Goal: Task Accomplishment & Management: Complete application form

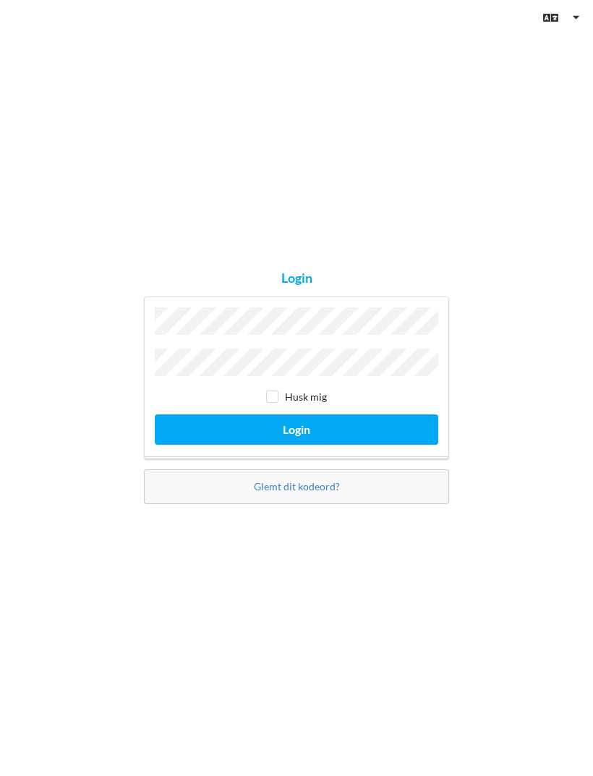
click at [279, 403] on input "checkbox" at bounding box center [272, 397] width 12 height 12
checkbox input "true"
click at [321, 444] on button "Login" at bounding box center [297, 430] width 284 height 30
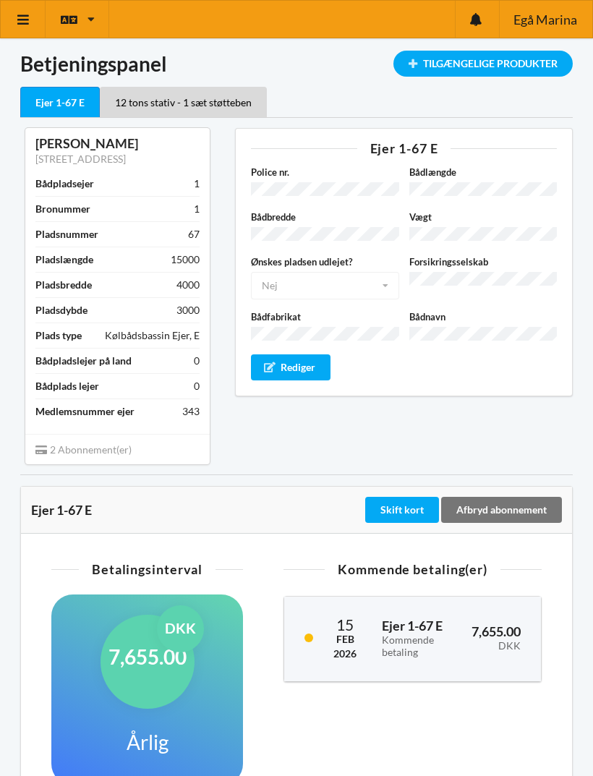
click at [24, 21] on icon at bounding box center [23, 19] width 15 height 13
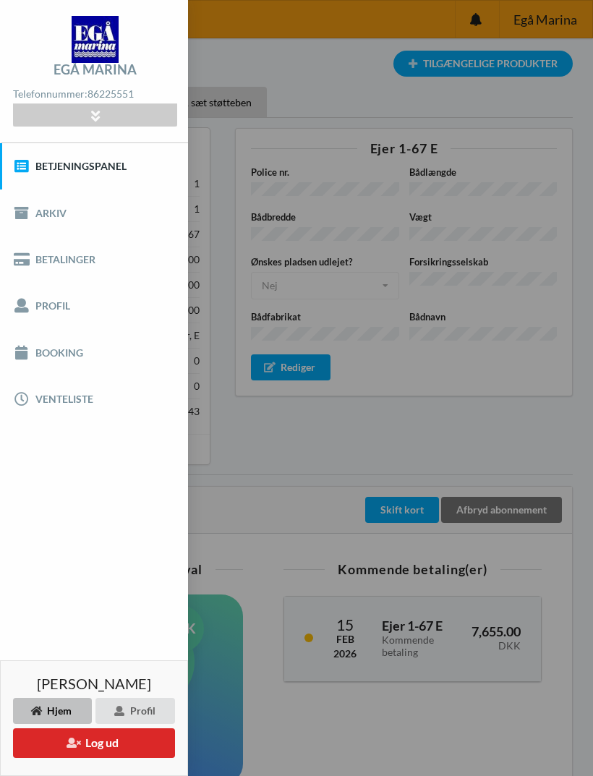
click at [65, 349] on link "Booking" at bounding box center [94, 352] width 188 height 46
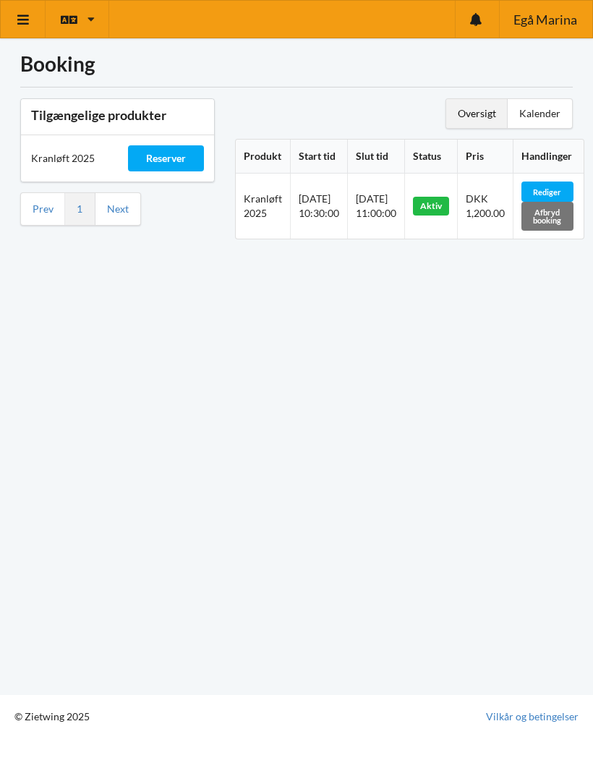
click at [169, 161] on div "Reserver" at bounding box center [166, 158] width 77 height 26
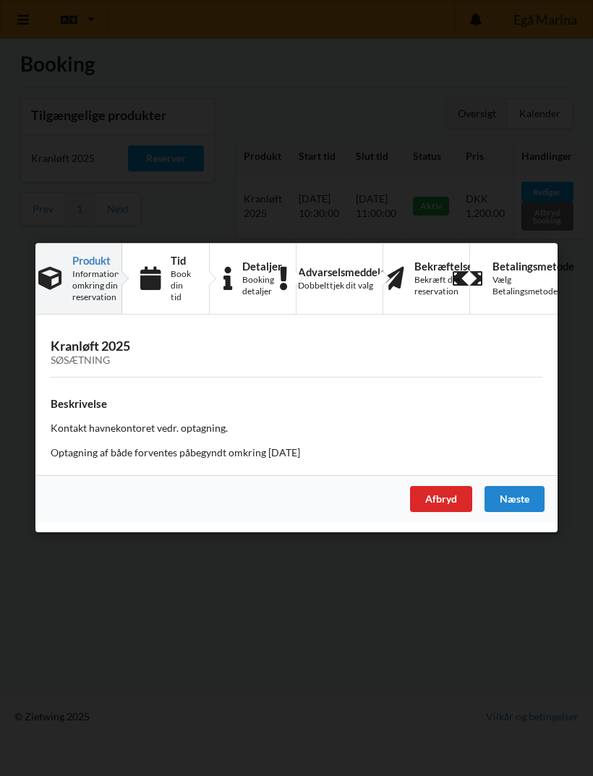
click at [519, 507] on div "Næste" at bounding box center [515, 500] width 60 height 26
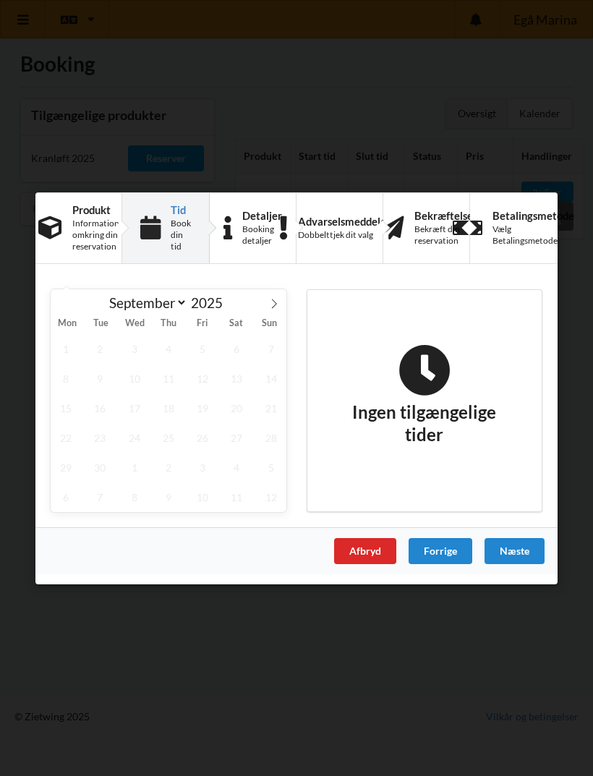
click at [522, 553] on div "Næste" at bounding box center [515, 551] width 60 height 26
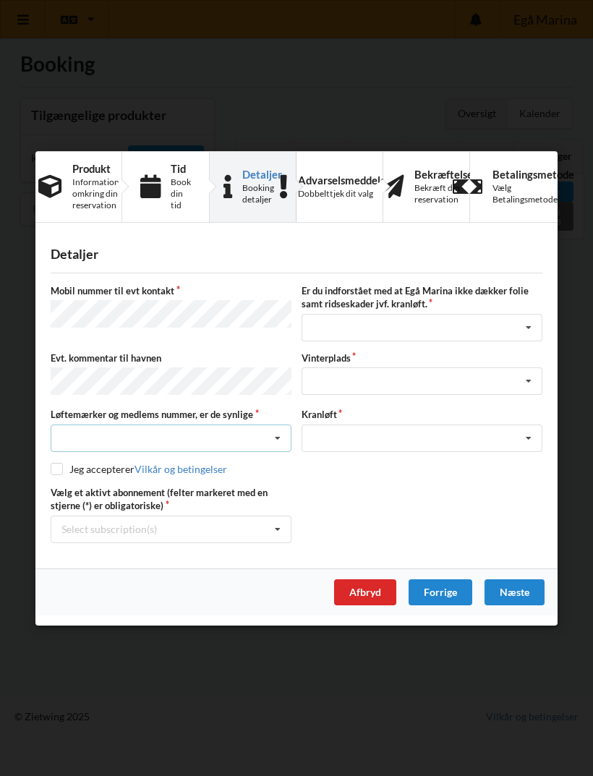
click at [287, 438] on icon at bounding box center [278, 438] width 22 height 27
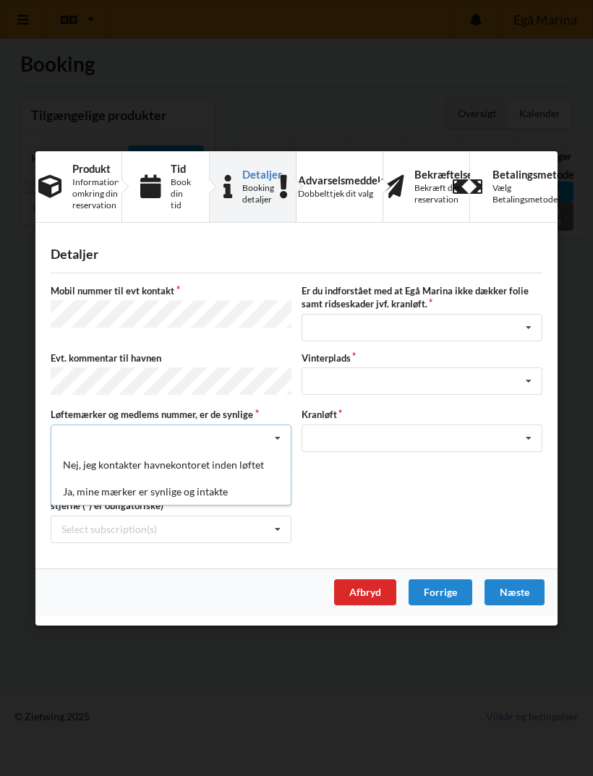
click at [227, 494] on div "Ja, mine mærker er synlige og intakte" at bounding box center [170, 491] width 239 height 27
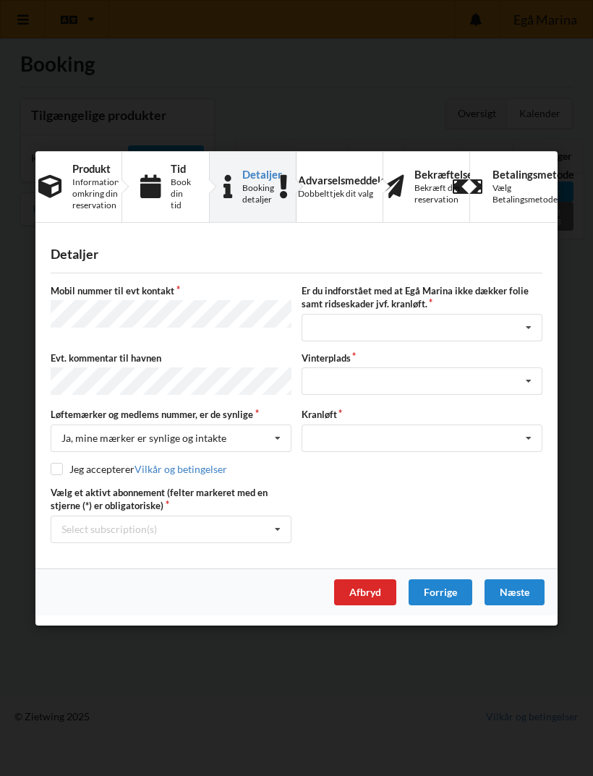
click at [56, 468] on input "checkbox" at bounding box center [57, 468] width 12 height 12
checkbox input "true"
click at [281, 531] on icon at bounding box center [278, 529] width 22 height 27
click at [203, 567] on div "* 12 tons stativ - 1 sæt støtteben" at bounding box center [170, 555] width 239 height 27
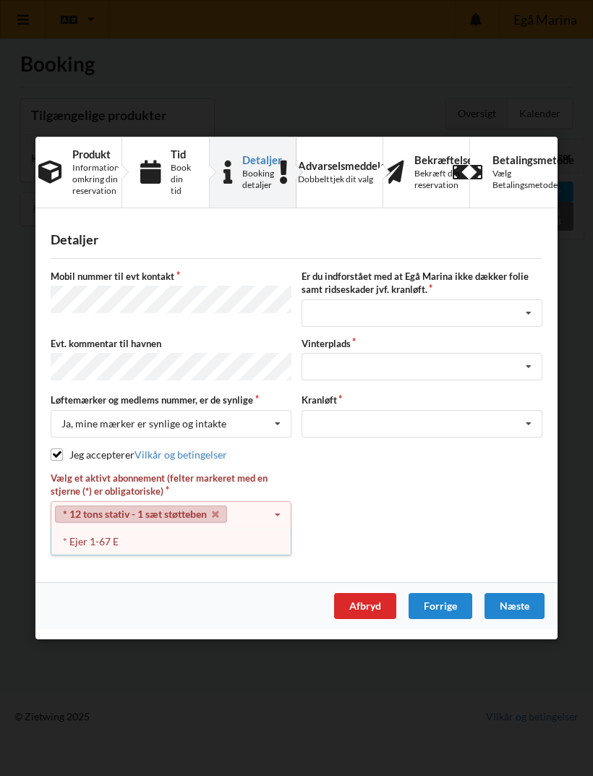
click at [127, 548] on div "* Ejer 1-67 E" at bounding box center [170, 541] width 239 height 27
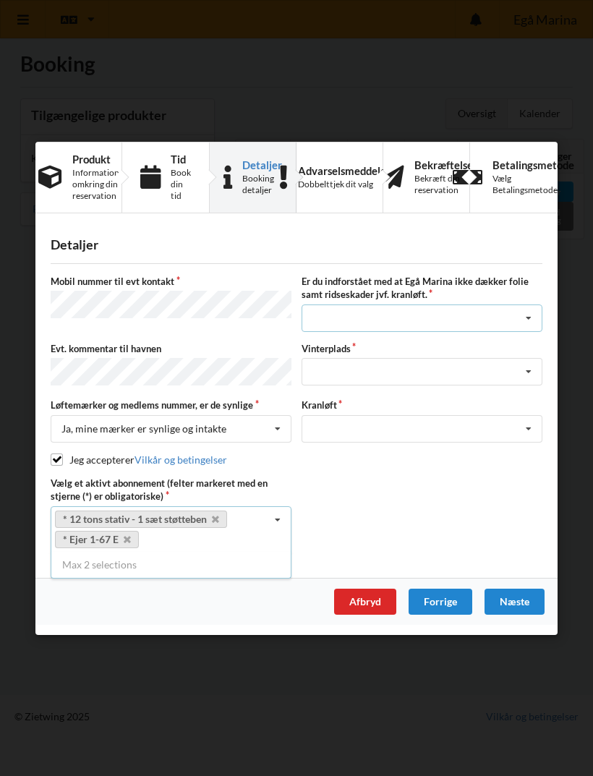
click at [525, 318] on icon at bounding box center [529, 318] width 22 height 27
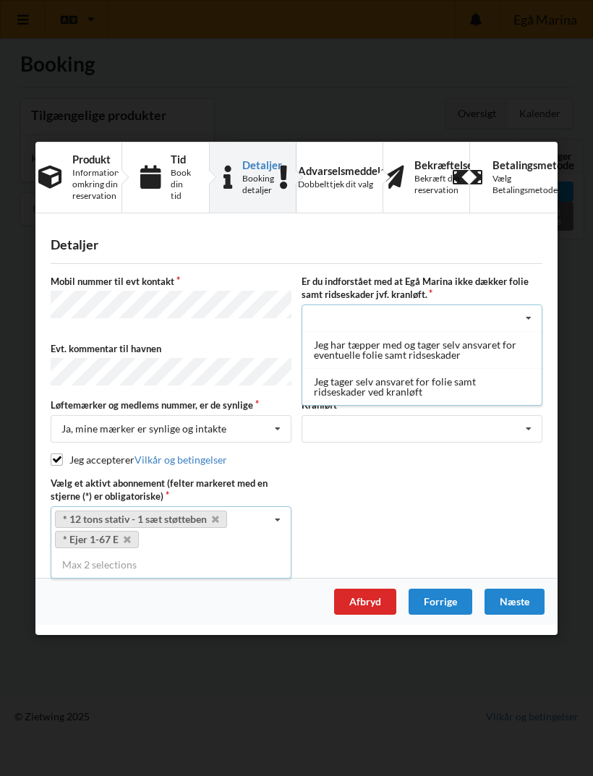
click at [446, 391] on div "Jeg tager selv ansvaret for folie samt ridseskader ved kranløft" at bounding box center [421, 386] width 239 height 37
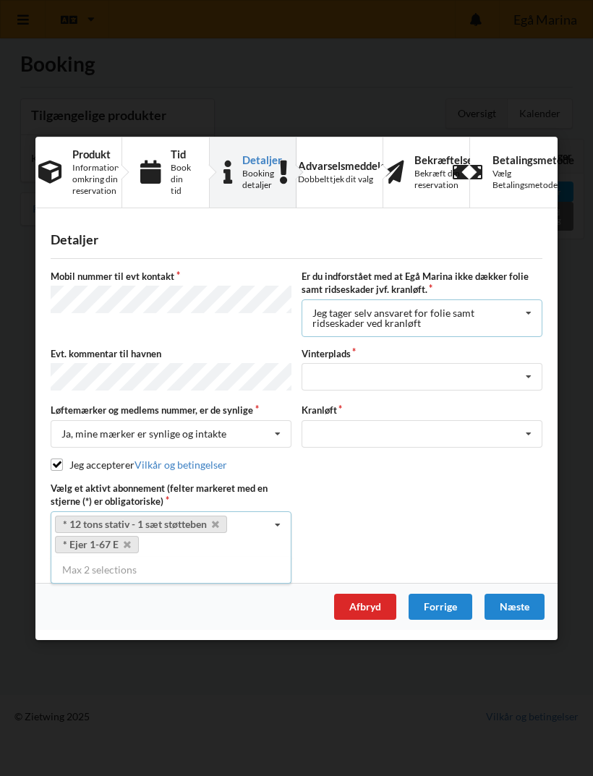
click at [526, 318] on icon at bounding box center [529, 313] width 22 height 27
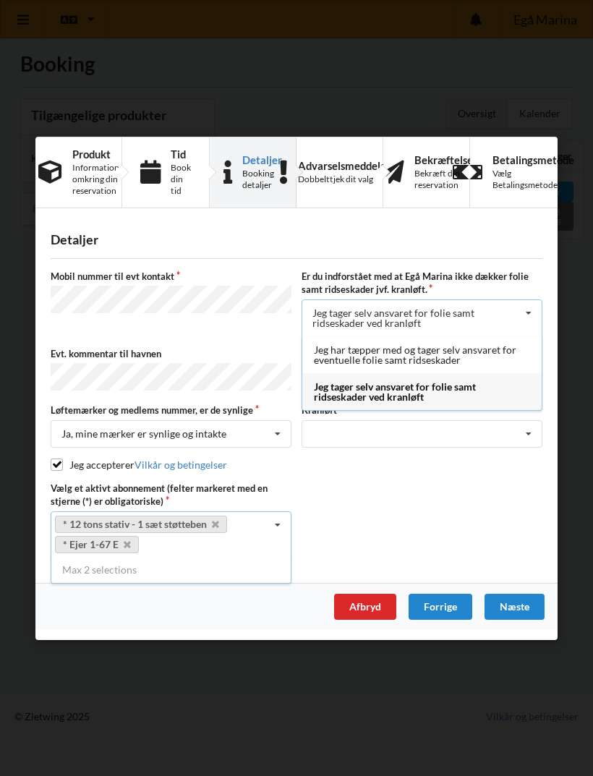
click at [523, 318] on icon at bounding box center [529, 313] width 22 height 27
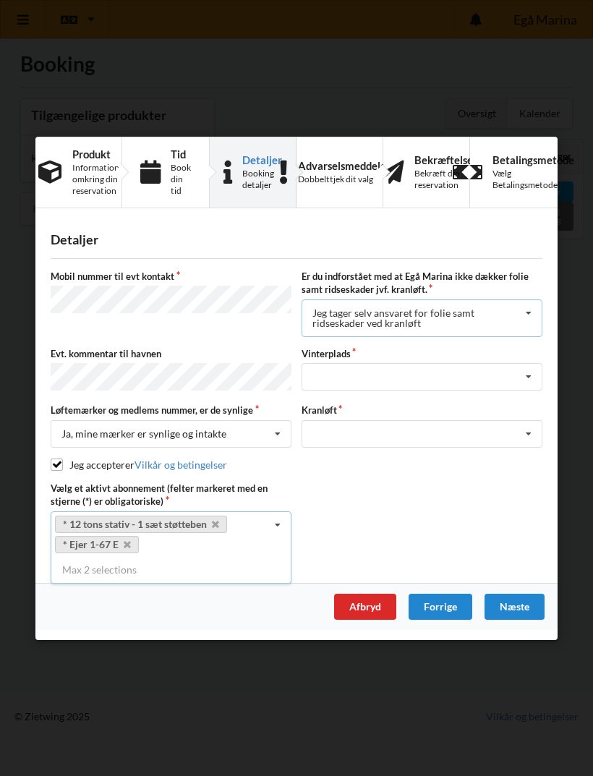
click at [533, 315] on icon at bounding box center [529, 313] width 22 height 27
click at [529, 379] on icon at bounding box center [529, 376] width 22 height 27
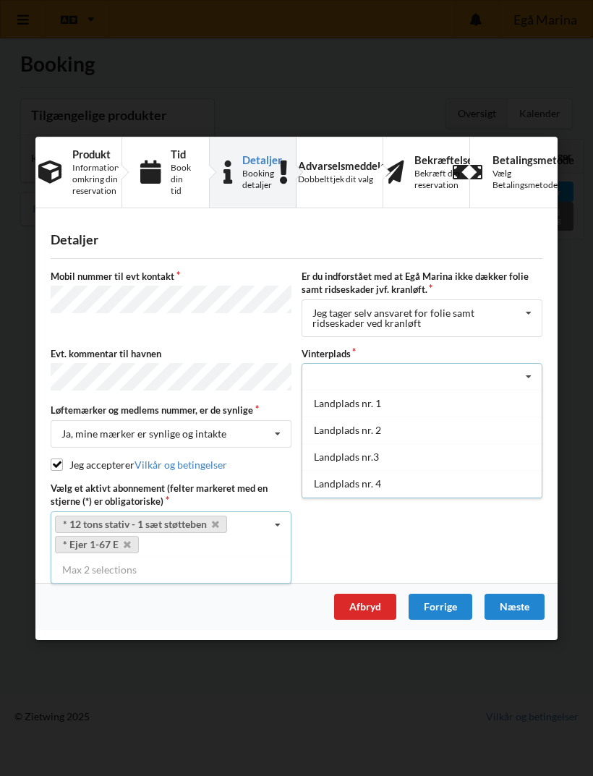
click at [371, 409] on div "Landplads nr. 1" at bounding box center [421, 402] width 239 height 27
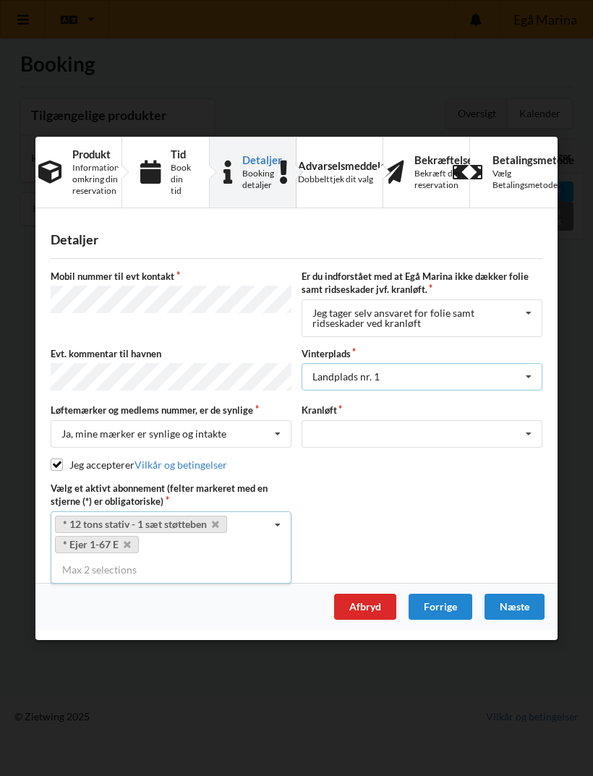
click at [530, 384] on icon at bounding box center [529, 376] width 22 height 27
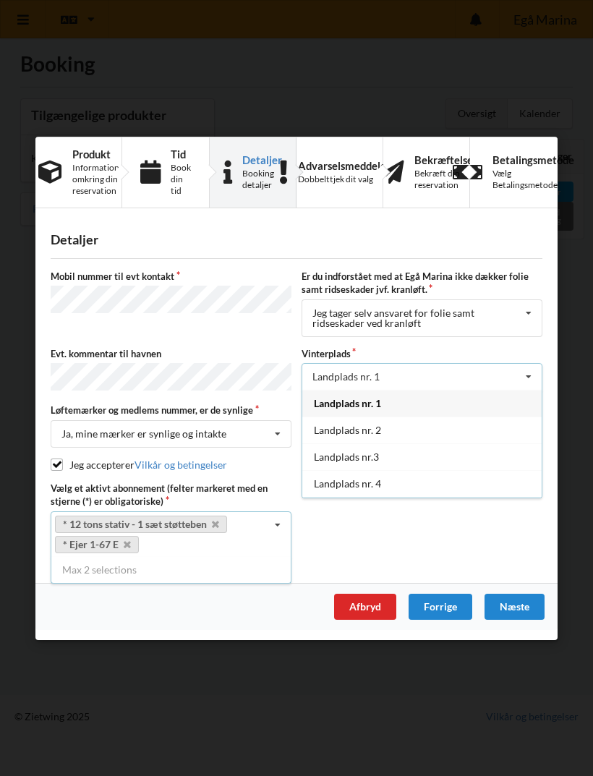
click at [383, 487] on div "Landplads nr. 4" at bounding box center [421, 483] width 239 height 27
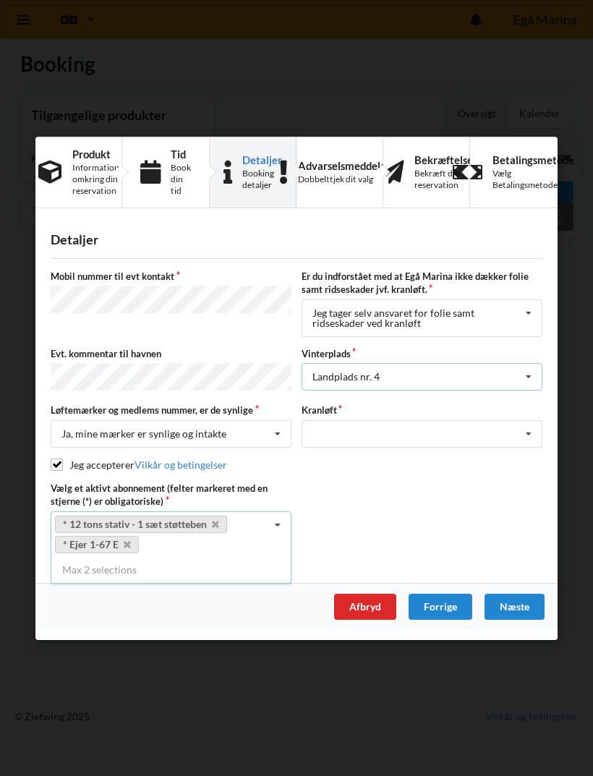
click at [541, 368] on div "Landplads nr. 4 Landplads nr. 1 Landplads nr. 2 Landplads nr.3 Landplads nr. 4 …" at bounding box center [422, 375] width 241 height 27
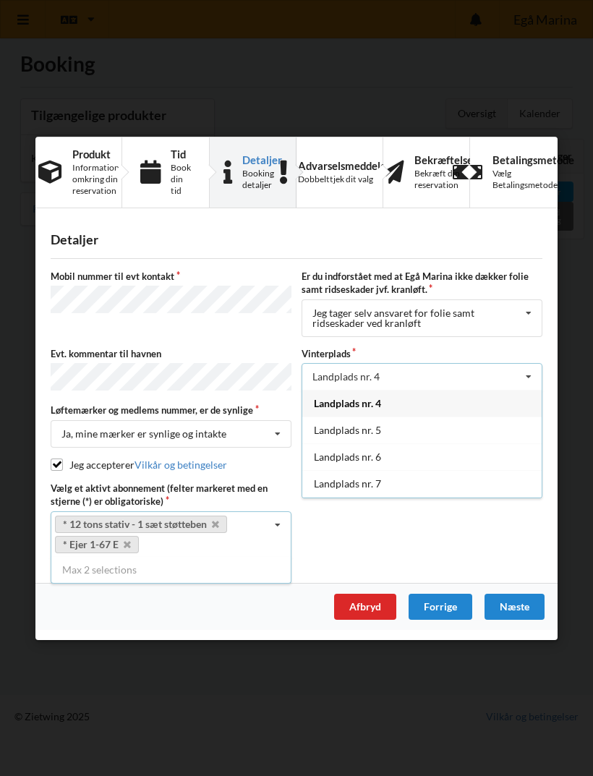
click at [376, 486] on div "Landplads nr. 7" at bounding box center [421, 483] width 239 height 27
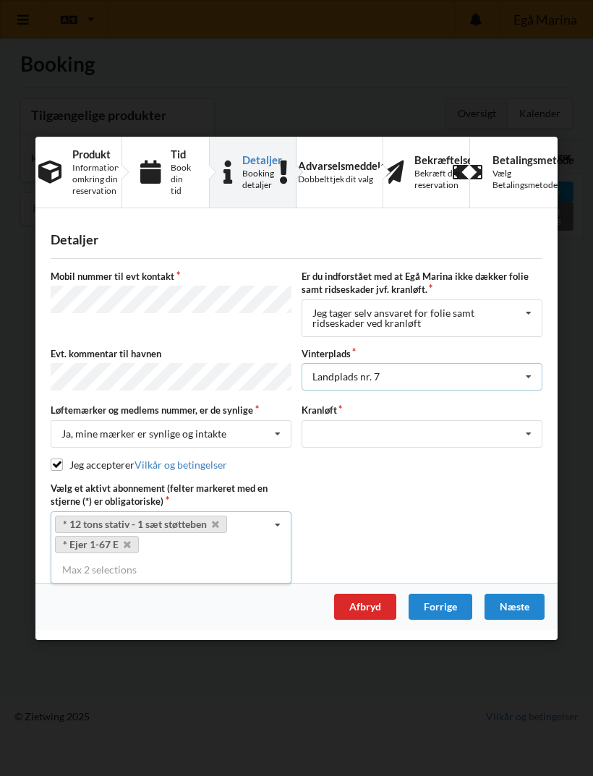
click at [533, 373] on icon at bounding box center [529, 376] width 22 height 27
click at [329, 488] on div "P 1" at bounding box center [421, 483] width 239 height 27
click at [530, 433] on icon at bounding box center [529, 433] width 22 height 27
click at [357, 467] on div "Optagning" at bounding box center [421, 459] width 239 height 27
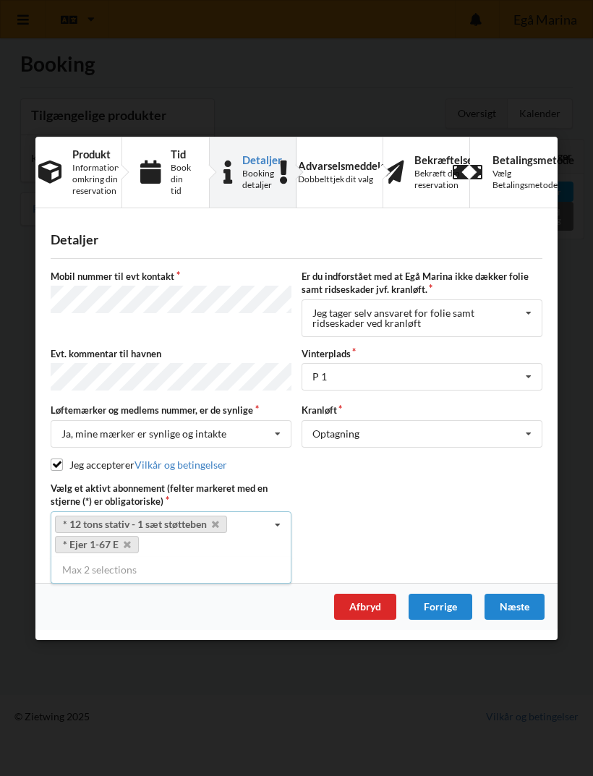
click at [517, 613] on div "Næste" at bounding box center [515, 606] width 60 height 26
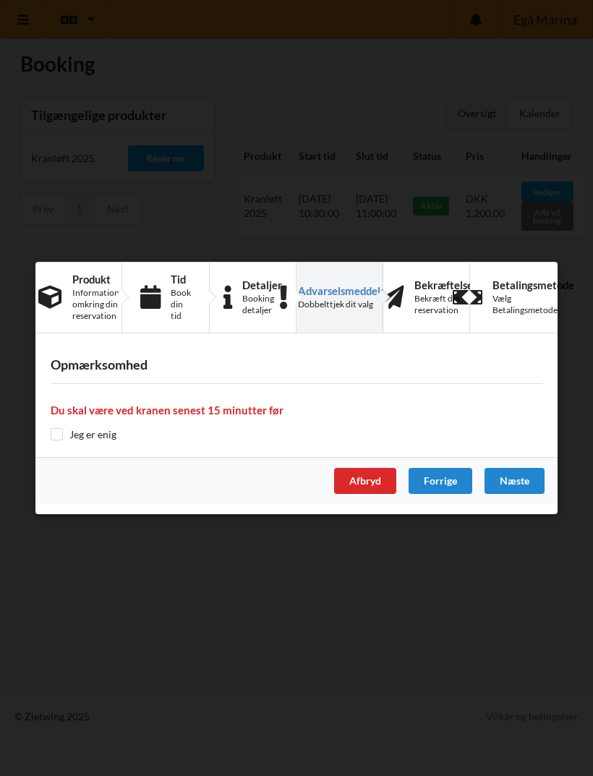
click at [525, 480] on div "Næste" at bounding box center [515, 481] width 60 height 26
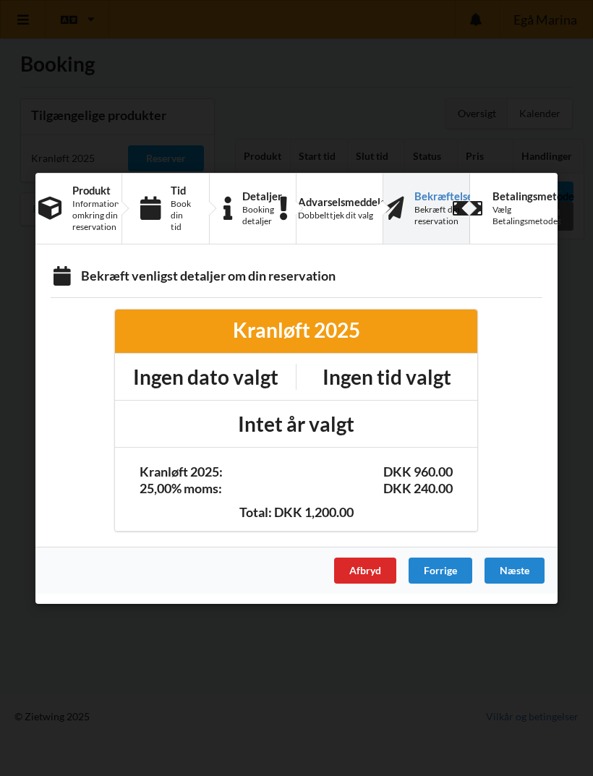
click at [175, 219] on div "Book din tid" at bounding box center [181, 215] width 20 height 35
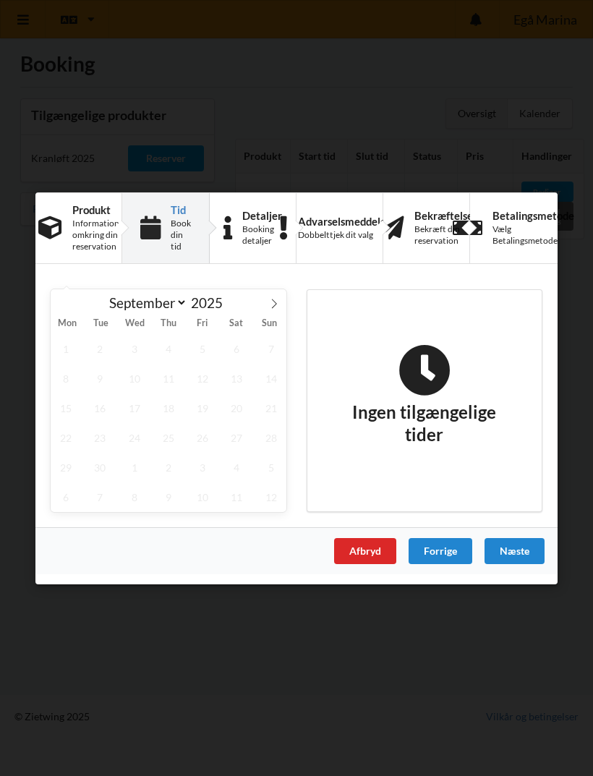
click at [279, 306] on icon at bounding box center [274, 303] width 10 height 10
select select "9"
click at [377, 562] on div "Afbryd" at bounding box center [365, 551] width 62 height 26
